Goal: Task Accomplishment & Management: Use online tool/utility

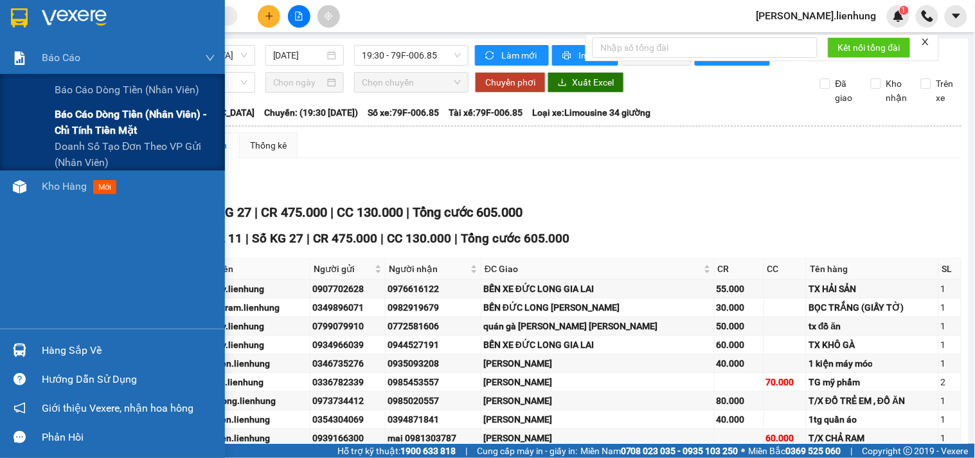
click at [101, 125] on span "Báo cáo dòng tiền (nhân viên) - chỉ tính tiền mặt" at bounding box center [135, 122] width 161 height 32
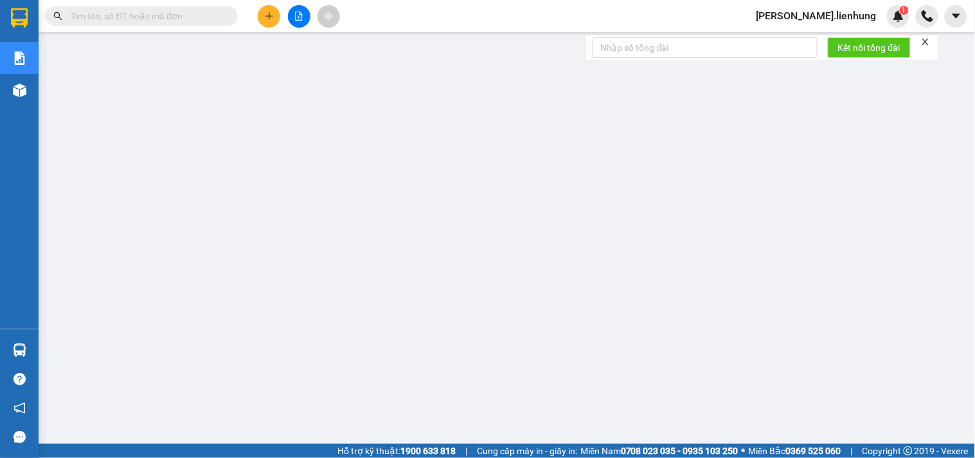
click at [299, 17] on icon "file-add" at bounding box center [299, 16] width 7 height 9
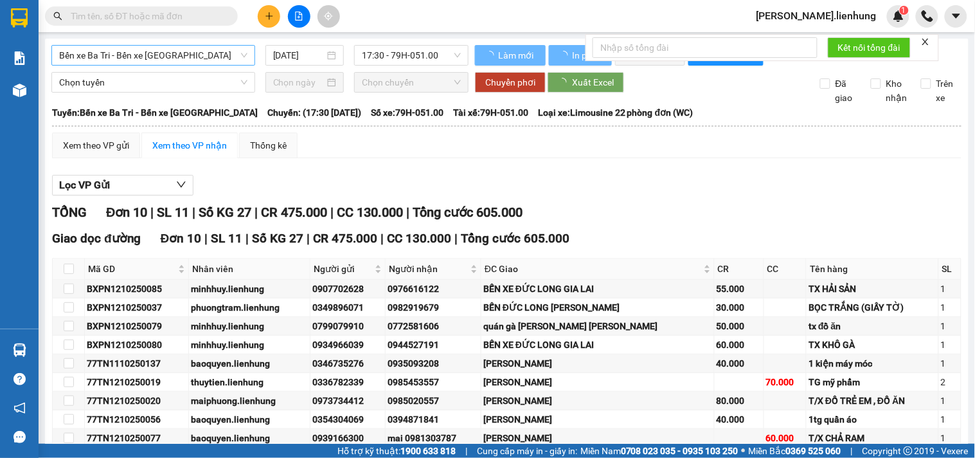
click at [172, 58] on span "Bến xe Ba Tri - Bến xe [GEOGRAPHIC_DATA]" at bounding box center [153, 55] width 188 height 19
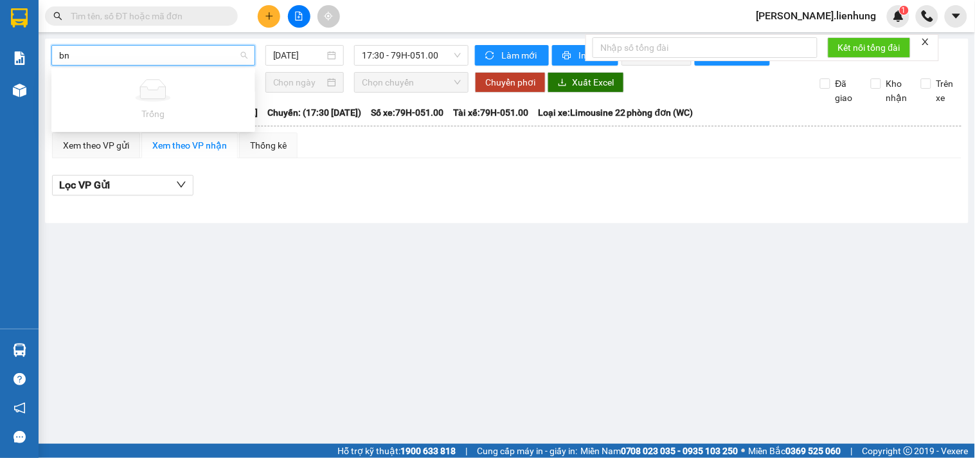
type input "b"
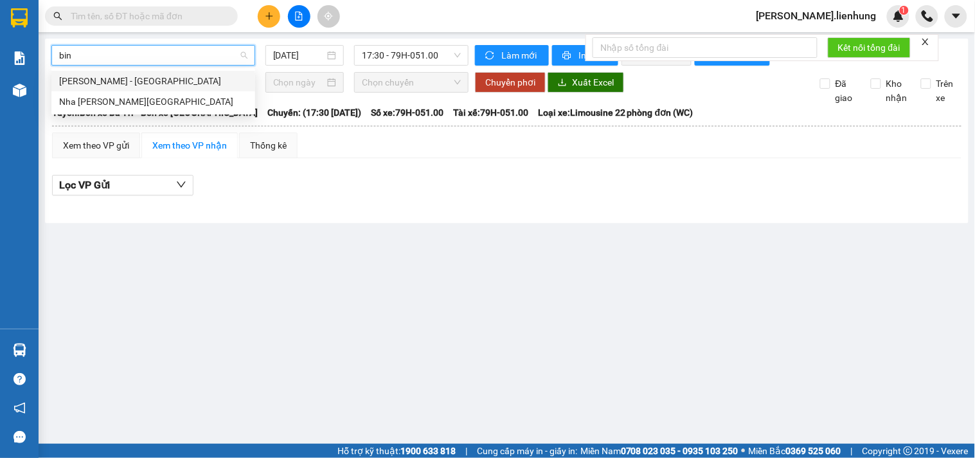
type input "binh"
click at [145, 98] on div "Nha [PERSON_NAME][GEOGRAPHIC_DATA]" at bounding box center [153, 101] width 188 height 14
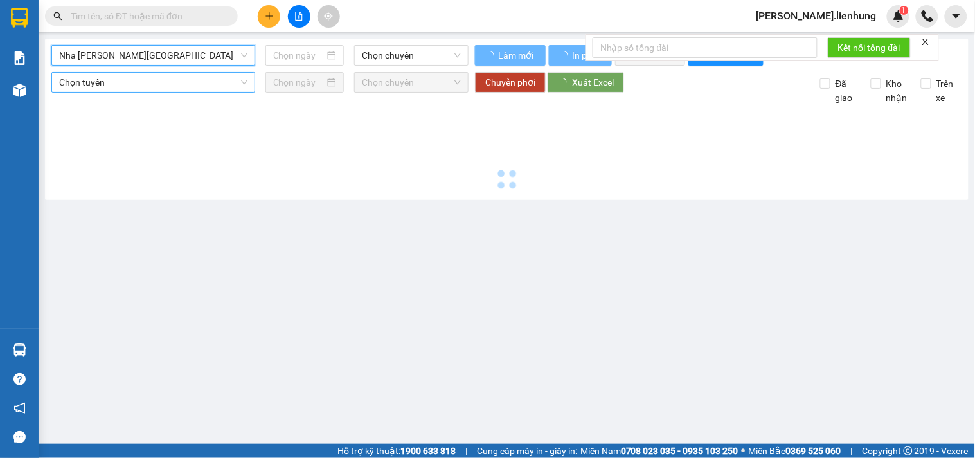
type input "[DATE]"
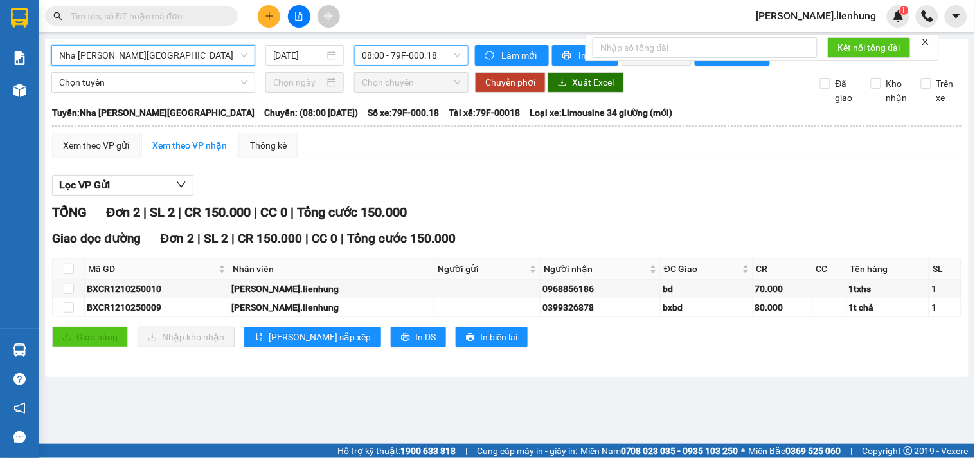
click at [441, 55] on span "08:00 - 79F-000.18" at bounding box center [411, 55] width 99 height 19
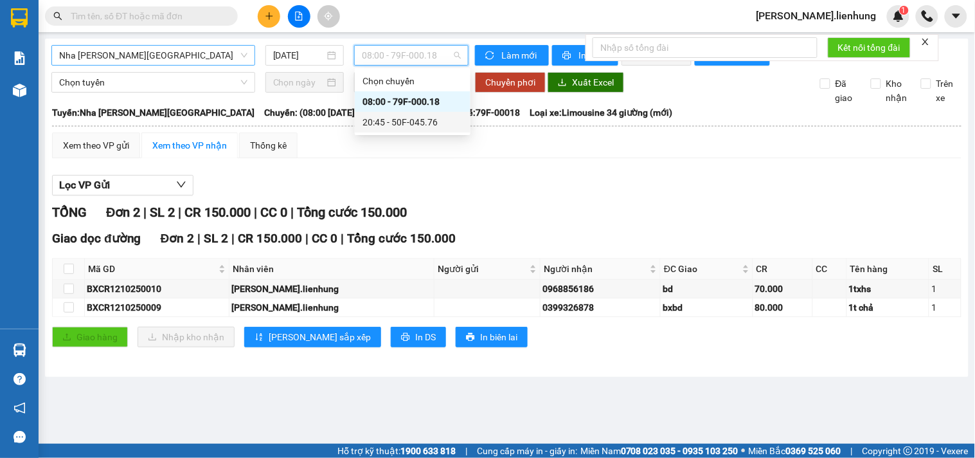
click at [407, 123] on div "20:45 - 50F-045.76" at bounding box center [413, 122] width 100 height 14
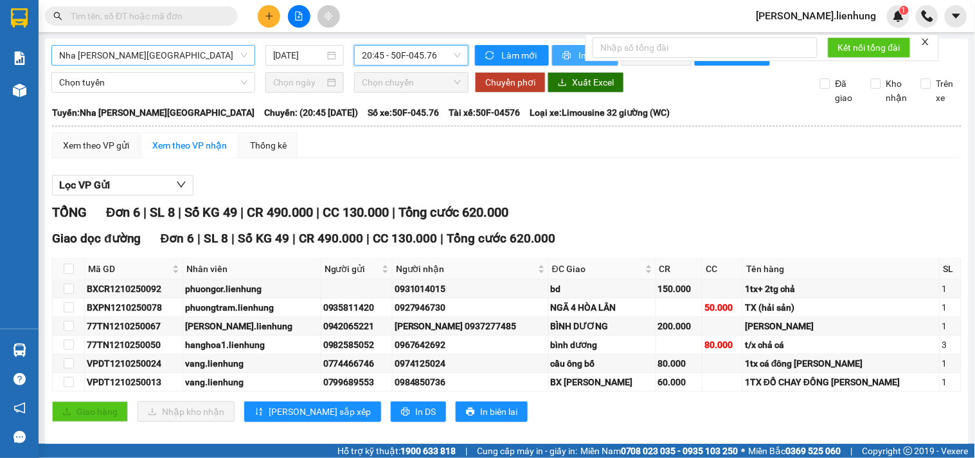
click at [555, 55] on button "In phơi" at bounding box center [585, 55] width 66 height 21
click at [129, 55] on span "Nha [PERSON_NAME][GEOGRAPHIC_DATA]" at bounding box center [153, 55] width 188 height 19
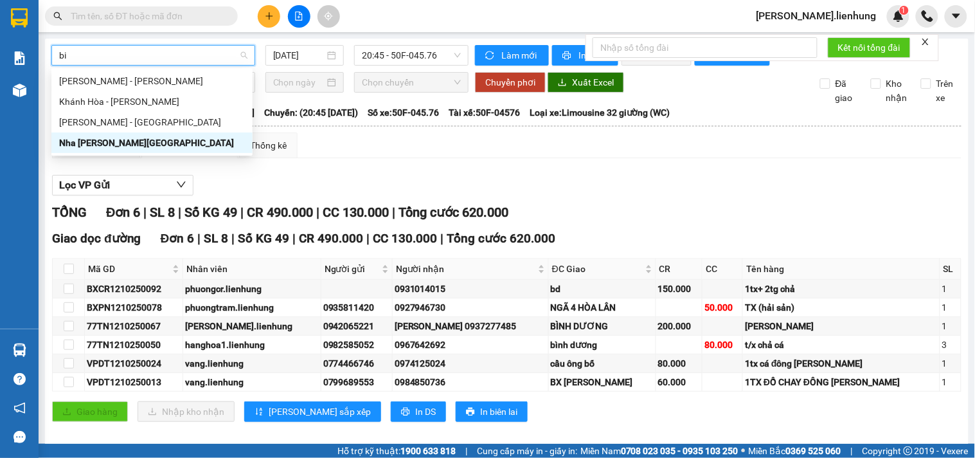
type input "b"
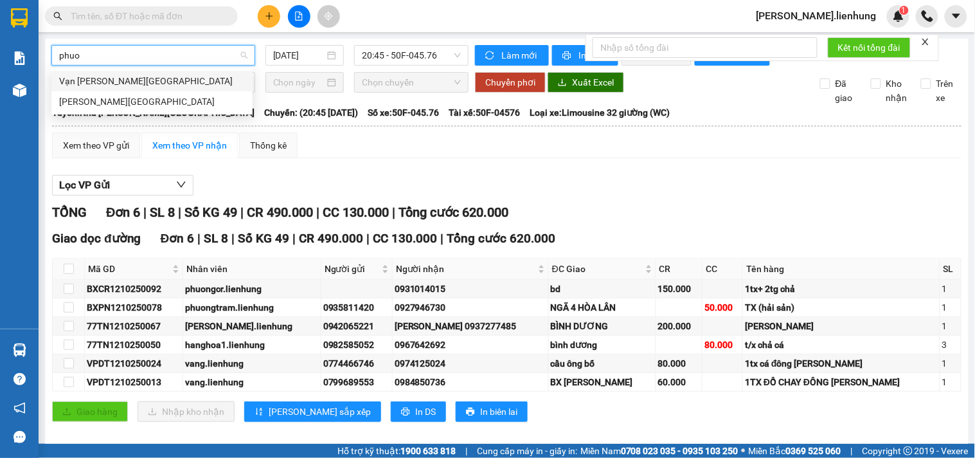
type input "phuoc"
click at [150, 80] on div "Vạn [PERSON_NAME][GEOGRAPHIC_DATA]" at bounding box center [152, 81] width 186 height 14
type input "[DATE]"
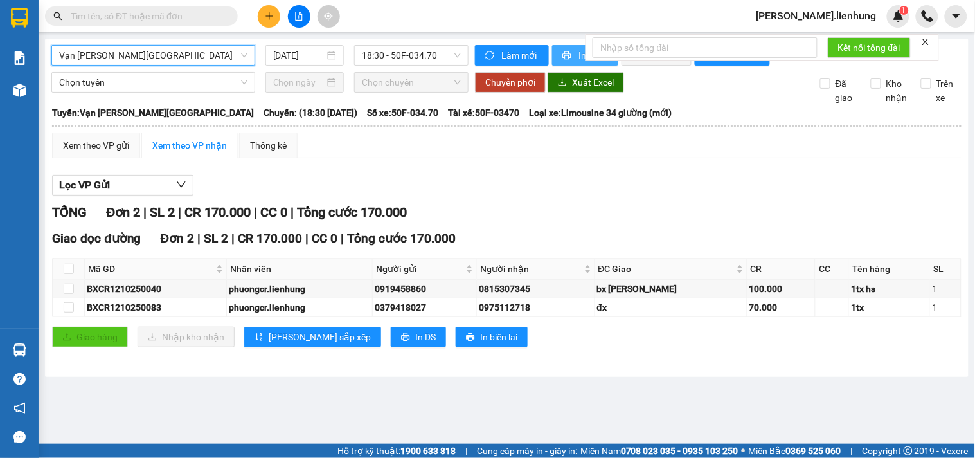
drag, startPoint x: 579, startPoint y: 56, endPoint x: 569, endPoint y: 71, distance: 17.6
click at [578, 56] on span "In phơi" at bounding box center [593, 55] width 30 height 14
